Goal: Task Accomplishment & Management: Complete application form

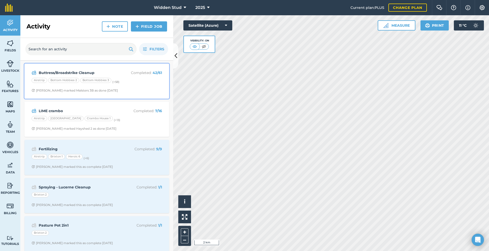
click at [127, 87] on div "Buttress/Broadstrike Cleanup Completed : 42 / 61 Airstrip Bottom Hobbies 2 Bott…" at bounding box center [96, 81] width 138 height 29
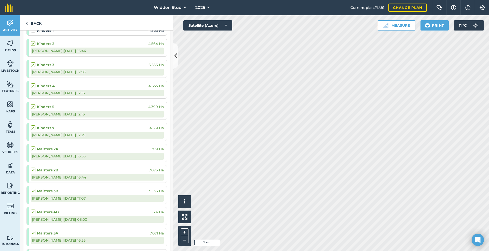
scroll to position [611, 0]
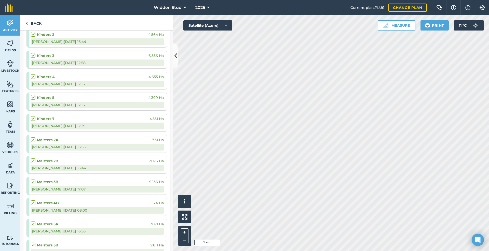
click at [32, 179] on label at bounding box center [34, 179] width 6 height 0
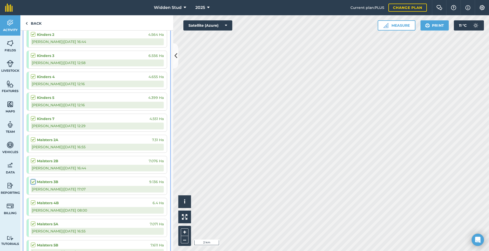
click at [32, 181] on input "checkbox" at bounding box center [32, 180] width 3 height 3
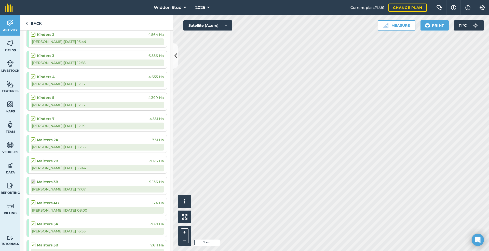
checkbox input "false"
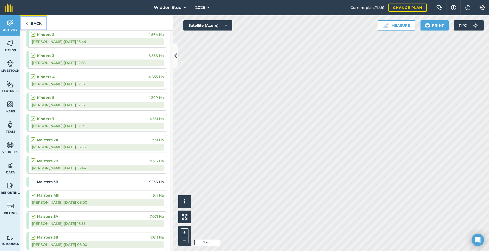
click at [29, 25] on link "Back" at bounding box center [33, 22] width 26 height 15
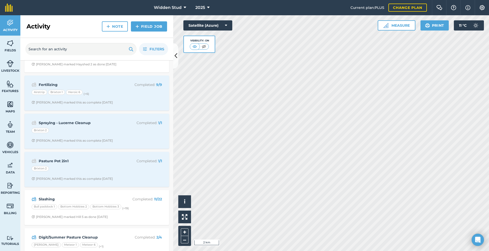
scroll to position [76, 0]
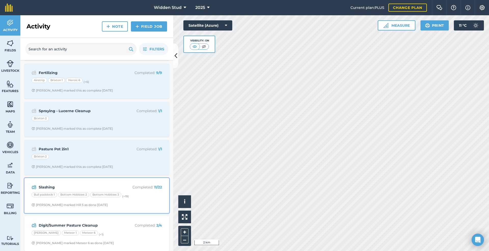
click at [59, 185] on strong "Slashing" at bounding box center [79, 188] width 81 height 6
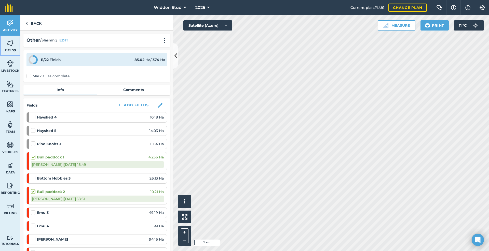
click at [10, 44] on img at bounding box center [10, 43] width 7 height 8
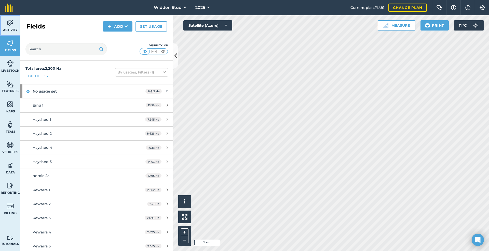
click at [7, 26] on link "Activity" at bounding box center [10, 25] width 20 height 20
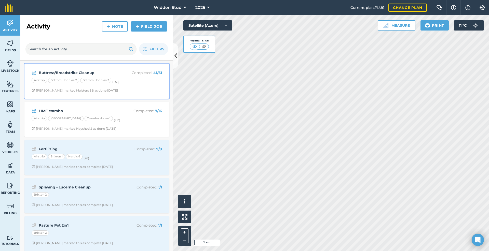
click at [28, 79] on div "Buttress/Broadstrike Cleanup Completed : 41 / 61 Airstrip Bottom Hobbies 2 Bott…" at bounding box center [96, 81] width 138 height 29
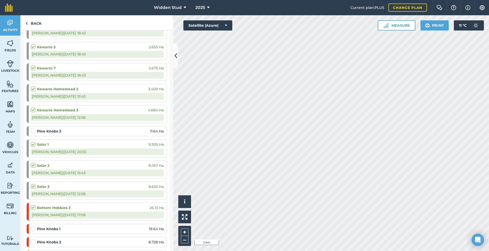
scroll to position [204, 0]
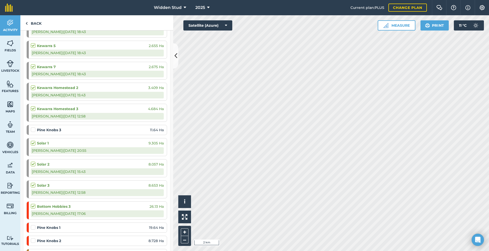
click at [33, 204] on label at bounding box center [34, 204] width 6 height 0
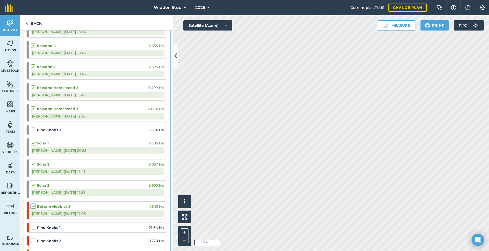
click at [33, 207] on input "checkbox" at bounding box center [32, 205] width 3 height 3
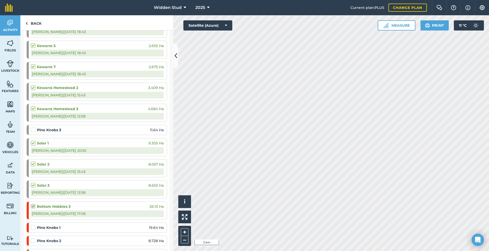
checkbox input "false"
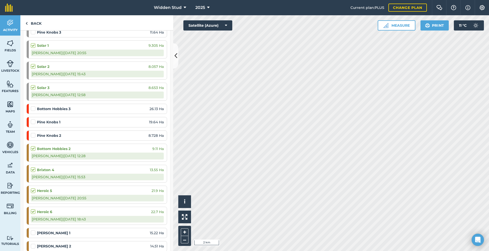
scroll to position [305, 0]
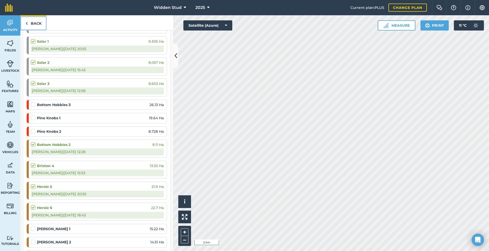
click at [31, 25] on link "Back" at bounding box center [33, 22] width 26 height 15
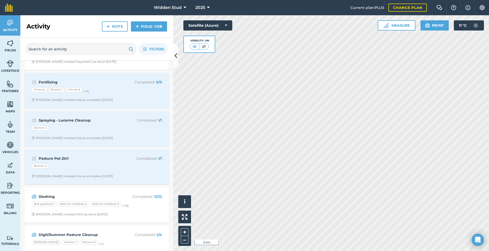
scroll to position [76, 0]
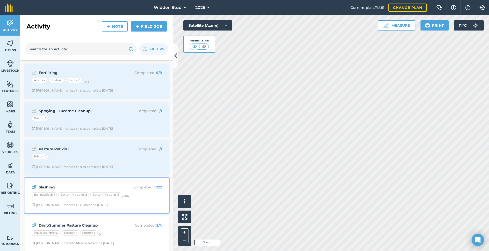
click at [29, 198] on div "Slashing Completed : 11 / 22 Bull paddock 1 Bottom Hobbies 2 Bottom Hobbies 3 (…" at bounding box center [96, 195] width 138 height 29
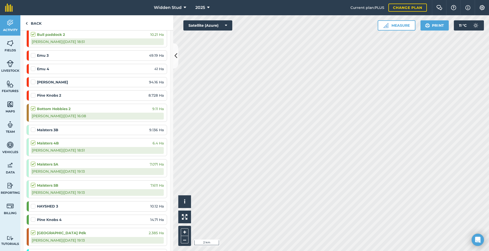
scroll to position [204, 0]
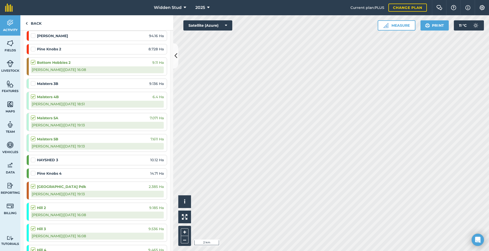
click at [33, 81] on label at bounding box center [34, 81] width 6 height 0
click at [33, 84] on input "checkbox" at bounding box center [32, 82] width 3 height 3
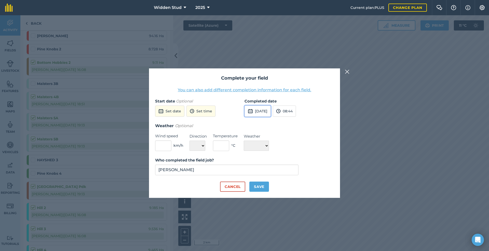
click at [255, 111] on button "[DATE]" at bounding box center [257, 111] width 26 height 11
click at [264, 146] on button "9" at bounding box center [263, 147] width 12 height 8
click at [261, 185] on button "Save" at bounding box center [259, 187] width 20 height 10
checkbox input "true"
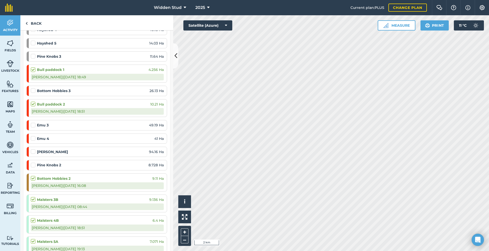
scroll to position [76, 0]
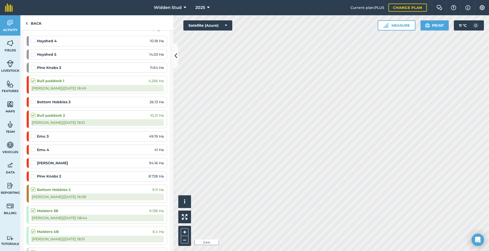
click at [32, 99] on label at bounding box center [34, 99] width 6 height 0
click at [32, 103] on input "checkbox" at bounding box center [32, 100] width 3 height 3
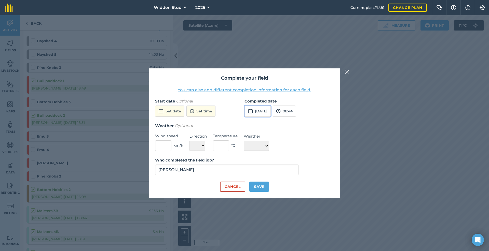
click at [271, 113] on button "[DATE]" at bounding box center [257, 111] width 26 height 11
click at [263, 148] on button "9" at bounding box center [263, 147] width 12 height 8
click at [253, 184] on button "Save" at bounding box center [259, 187] width 20 height 10
checkbox input "true"
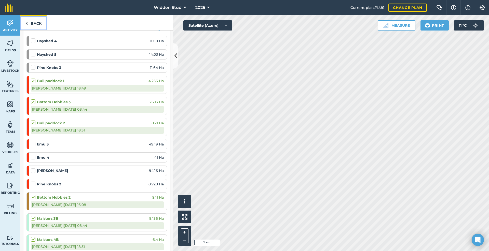
click at [27, 21] on img at bounding box center [26, 23] width 2 height 6
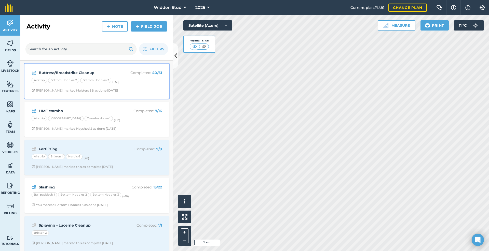
click at [31, 70] on div "Buttress/Broadstrike Cleanup Completed : 40 / 61 Airstrip Bottom Hobbies 2 Bott…" at bounding box center [96, 81] width 138 height 29
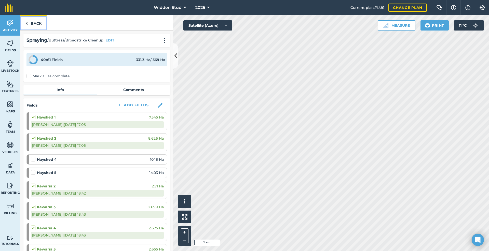
click at [29, 25] on link "Back" at bounding box center [33, 22] width 26 height 15
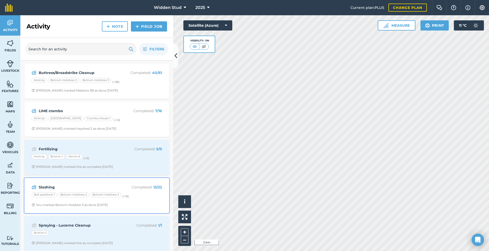
click at [35, 184] on img at bounding box center [34, 187] width 5 height 6
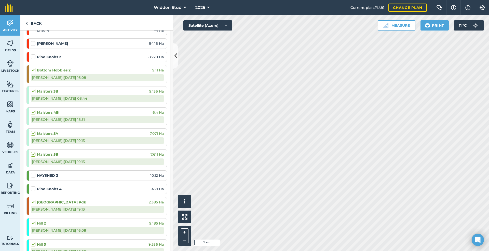
scroll to position [153, 0]
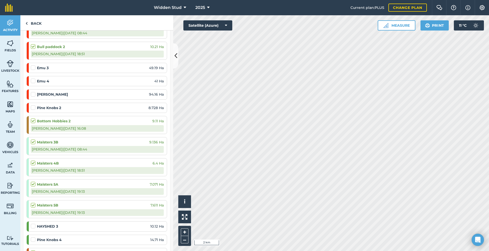
click at [34, 92] on label at bounding box center [34, 92] width 6 height 0
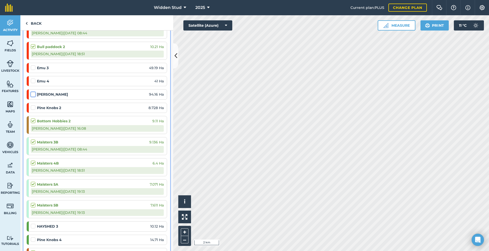
click at [34, 94] on input "checkbox" at bounding box center [32, 93] width 3 height 3
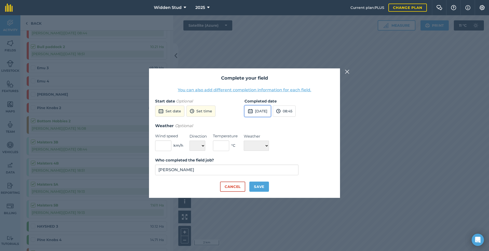
click at [263, 112] on button "[DATE]" at bounding box center [257, 111] width 26 height 11
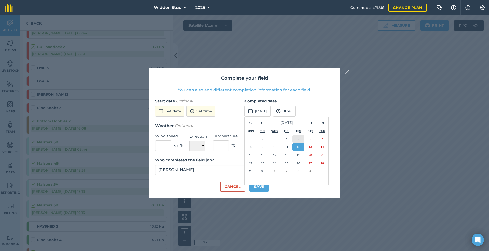
click at [298, 137] on abbr "5" at bounding box center [299, 138] width 2 height 3
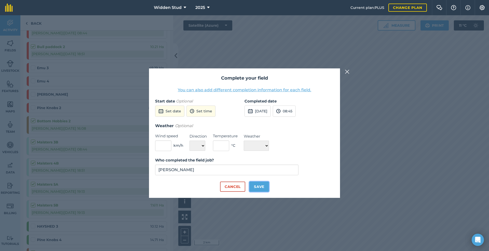
click at [259, 189] on button "Save" at bounding box center [259, 187] width 20 height 10
checkbox input "true"
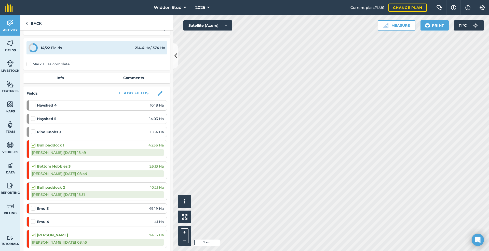
scroll to position [0, 0]
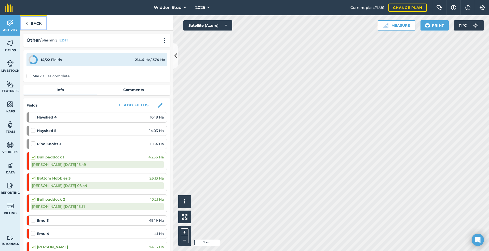
click at [24, 21] on link "Back" at bounding box center [33, 22] width 26 height 15
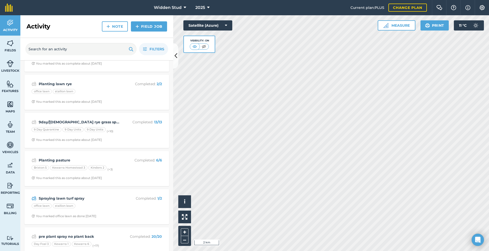
scroll to position [356, 0]
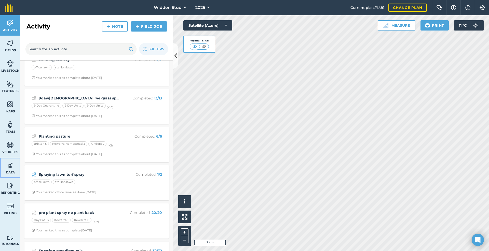
click at [13, 171] on span "Data" at bounding box center [10, 173] width 20 height 4
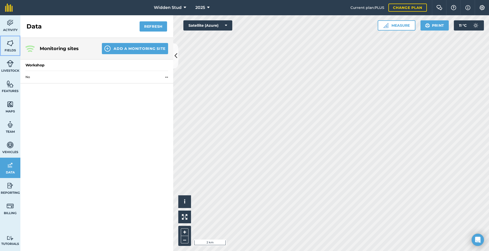
click at [11, 46] on img at bounding box center [10, 43] width 7 height 8
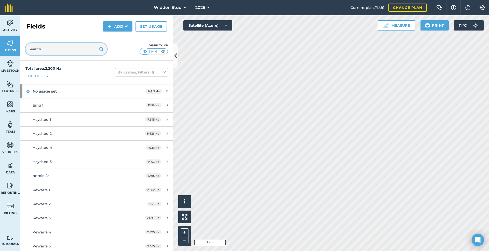
click at [64, 46] on input "text" at bounding box center [65, 49] width 81 height 12
click at [141, 73] on button "By usages, Filters (1)" at bounding box center [141, 72] width 53 height 8
click at [63, 50] on input "text" at bounding box center [65, 49] width 81 height 12
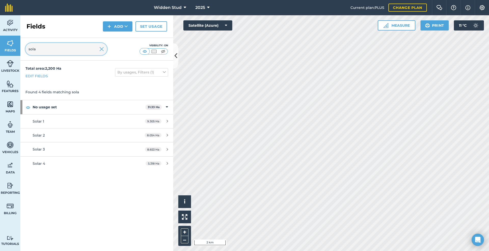
type input "sola"
click at [46, 165] on div "Solar 4" at bounding box center [81, 164] width 96 height 6
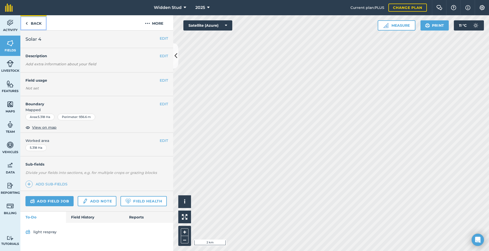
click at [26, 22] on img at bounding box center [26, 23] width 2 height 6
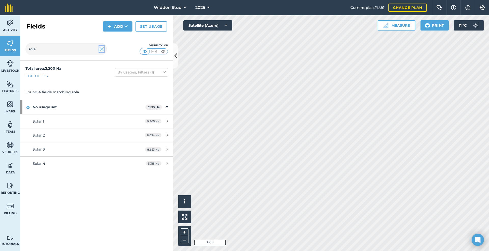
click at [101, 48] on img at bounding box center [101, 49] width 5 height 6
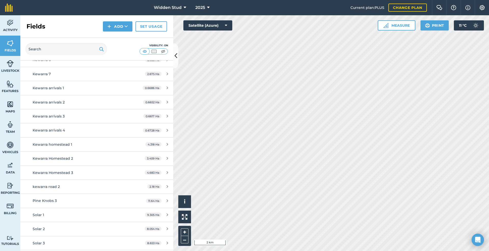
scroll to position [204, 0]
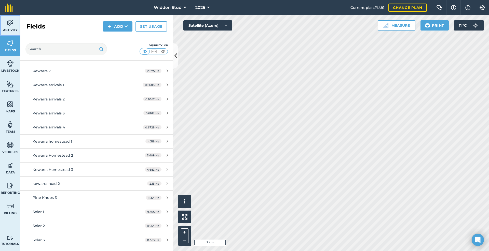
click at [10, 28] on span "Activity" at bounding box center [10, 30] width 20 height 4
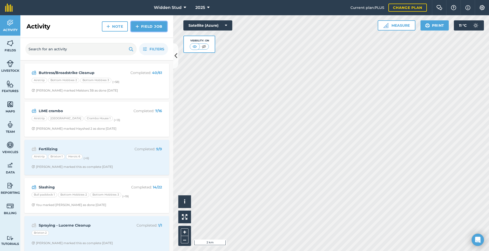
click at [140, 28] on link "Field Job" at bounding box center [149, 26] width 36 height 10
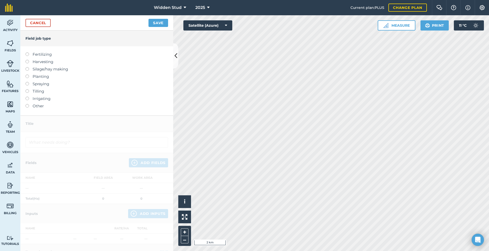
click at [29, 75] on label at bounding box center [28, 75] width 7 height 0
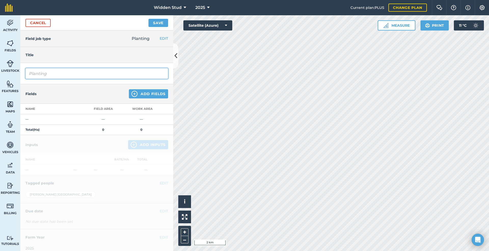
click at [38, 74] on input "Planting" at bounding box center [96, 73] width 143 height 11
type input "Planting - Oats"
click at [137, 98] on button "Add Fields" at bounding box center [148, 93] width 39 height 9
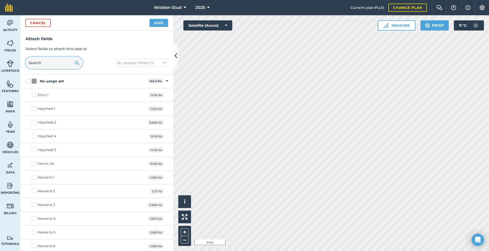
click at [46, 67] on input "text" at bounding box center [53, 63] width 57 height 12
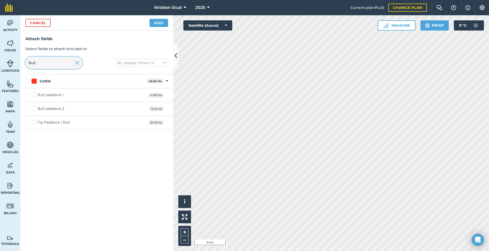
type input "Bull"
click at [35, 94] on label "Bull paddock 1" at bounding box center [48, 94] width 32 height 5
click at [35, 94] on input "Bull paddock 1" at bounding box center [33, 93] width 3 height 3
checkbox input "true"
click at [33, 109] on label "Bull paddock 2" at bounding box center [48, 108] width 33 height 5
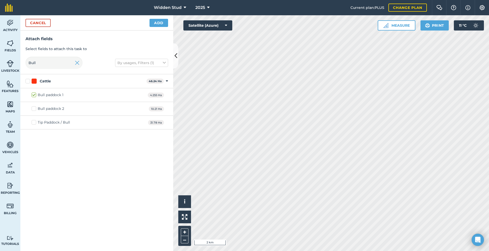
click at [33, 109] on input "Bull paddock 2" at bounding box center [33, 107] width 3 height 3
checkbox input "true"
click at [158, 21] on button "Add" at bounding box center [158, 23] width 19 height 8
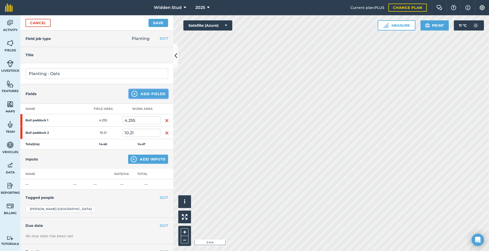
click at [151, 93] on button "Add Fields" at bounding box center [148, 93] width 39 height 9
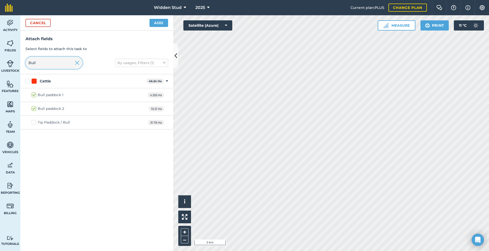
click at [41, 64] on input "Bull" at bounding box center [53, 63] width 57 height 12
click at [76, 60] on img at bounding box center [77, 63] width 5 height 6
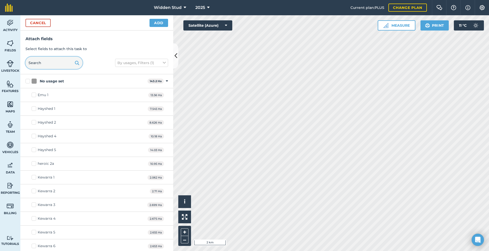
click at [62, 64] on input "text" at bounding box center [53, 63] width 57 height 12
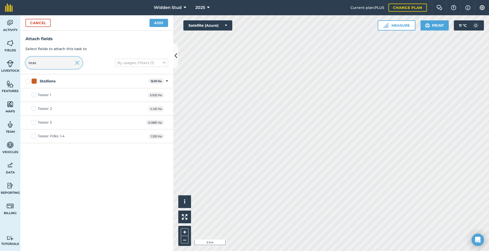
type input "teas"
click at [36, 109] on label "Teaser 2" at bounding box center [42, 108] width 20 height 5
click at [35, 109] on input "Teaser 2" at bounding box center [33, 107] width 3 height 3
checkbox input "true"
click at [160, 25] on button "Add" at bounding box center [158, 23] width 19 height 8
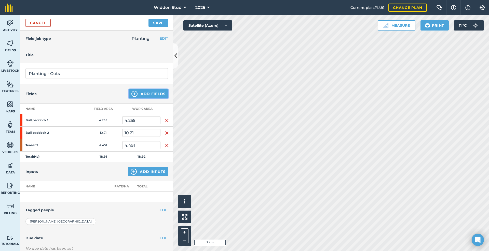
click at [154, 92] on button "Add Fields" at bounding box center [148, 93] width 39 height 9
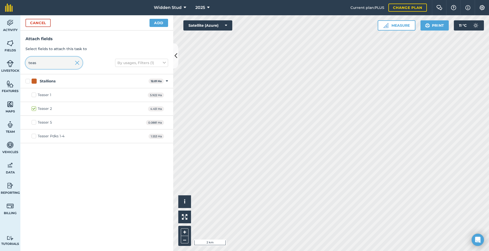
click at [49, 62] on input "teas" at bounding box center [53, 63] width 57 height 12
click at [77, 63] on img at bounding box center [77, 63] width 5 height 6
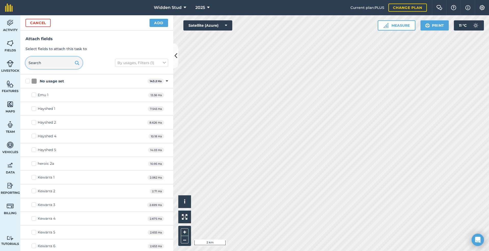
click at [53, 64] on input "text" at bounding box center [53, 63] width 57 height 12
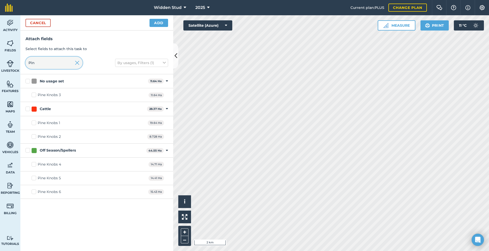
type input "Pin"
click at [33, 122] on label "Pine Knobs 1" at bounding box center [46, 122] width 29 height 5
click at [33, 122] on input "Pine Knobs 1" at bounding box center [33, 121] width 3 height 3
checkbox input "true"
click at [163, 18] on div "Cancel Add" at bounding box center [96, 22] width 153 height 15
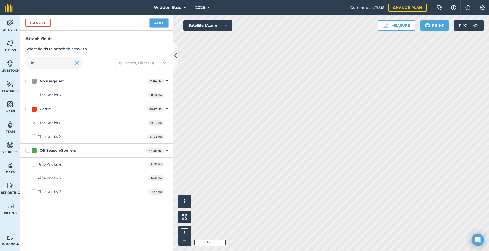
click at [161, 24] on button "Add" at bounding box center [158, 23] width 19 height 8
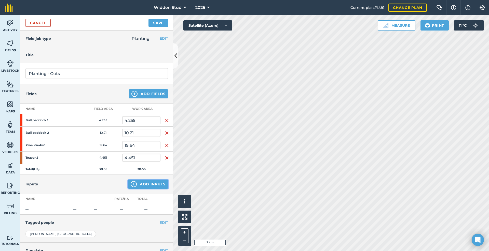
click at [147, 186] on button "Add Inputs" at bounding box center [148, 184] width 40 height 9
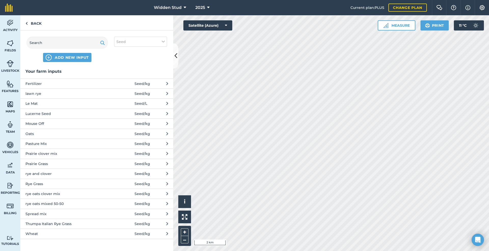
click at [164, 133] on button "Oats Seed / kg" at bounding box center [96, 134] width 153 height 10
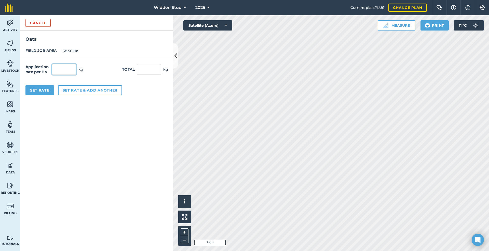
click at [65, 71] on input "text" at bounding box center [64, 69] width 24 height 11
click at [46, 23] on button "Cancel" at bounding box center [37, 23] width 25 height 8
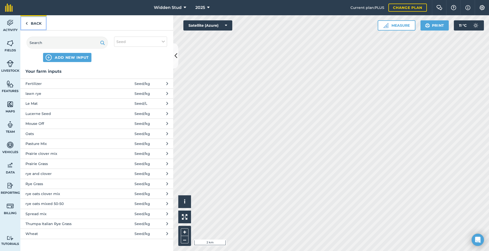
click at [33, 24] on link "Back" at bounding box center [33, 22] width 26 height 15
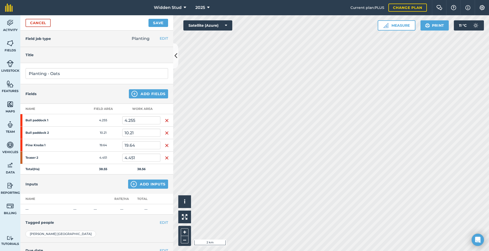
click at [31, 93] on h4 "Fields" at bounding box center [30, 94] width 11 height 6
drag, startPoint x: 41, startPoint y: 101, endPoint x: 110, endPoint y: 232, distance: 149.0
click at [110, 232] on div "[PERSON_NAME]" at bounding box center [96, 234] width 143 height 7
click at [9, 89] on span "Features" at bounding box center [10, 91] width 20 height 4
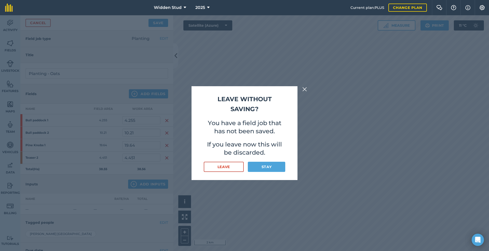
click at [307, 89] on button at bounding box center [304, 89] width 6 height 6
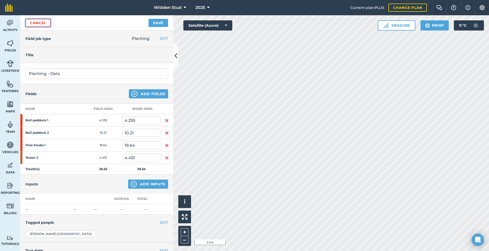
click at [34, 26] on link "Cancel" at bounding box center [37, 23] width 25 height 8
